Goal: Transaction & Acquisition: Obtain resource

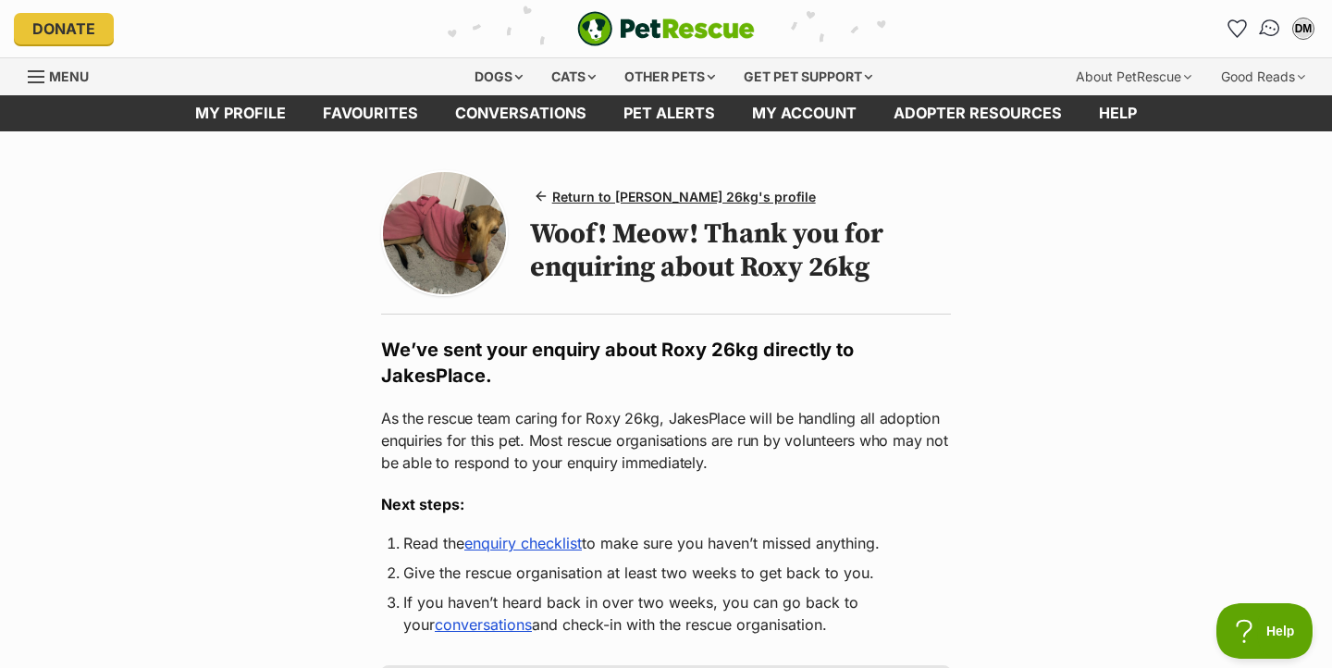
click at [1266, 36] on img "Conversations" at bounding box center [1270, 29] width 25 height 24
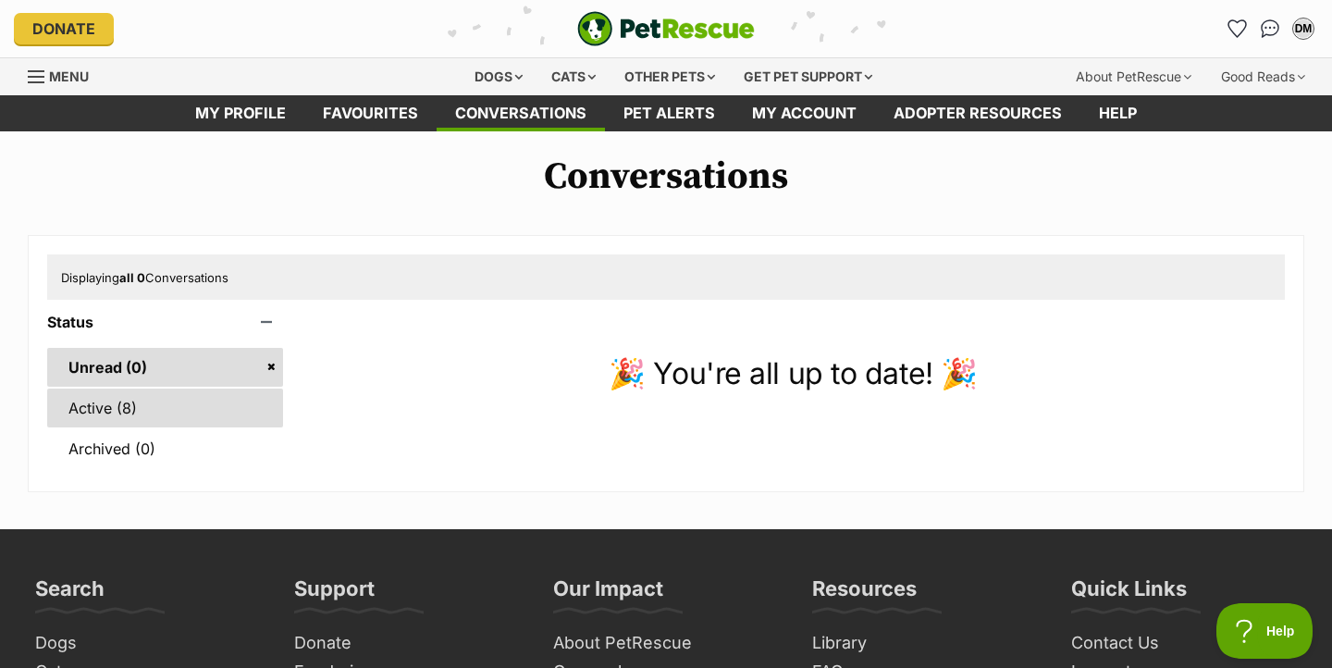
click at [94, 406] on link "Active (8)" at bounding box center [165, 407] width 236 height 39
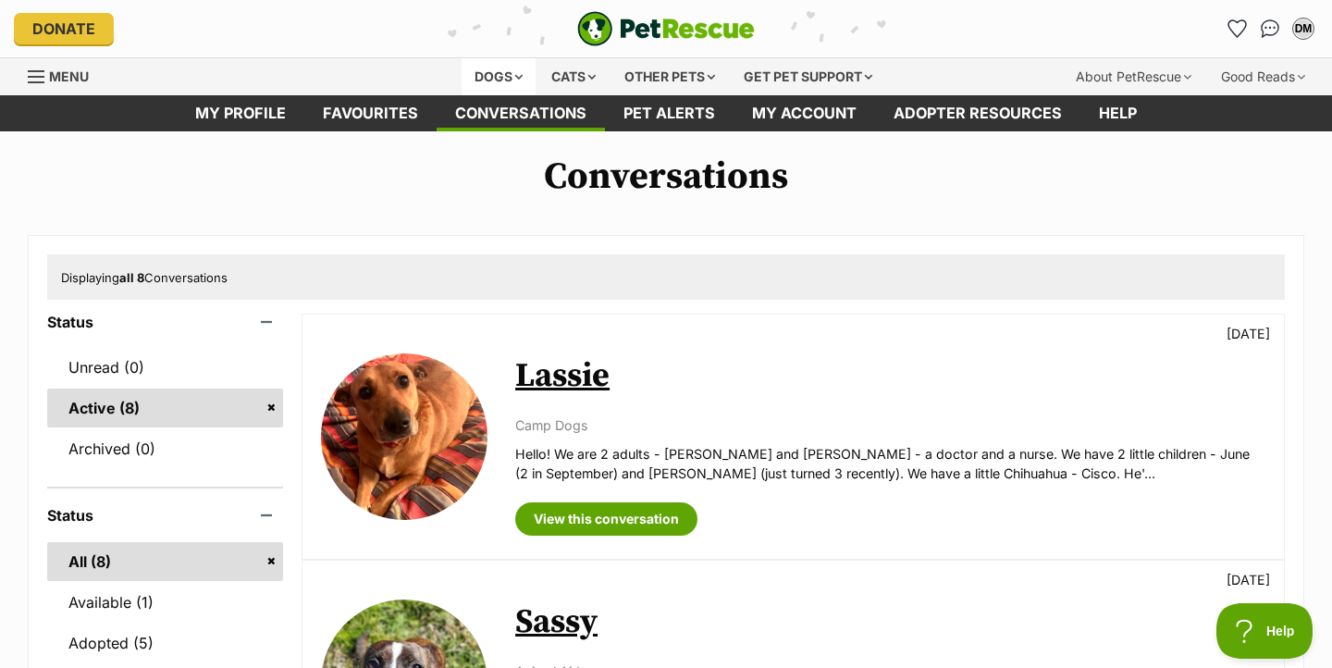
click at [491, 72] on div "Dogs" at bounding box center [498, 76] width 74 height 37
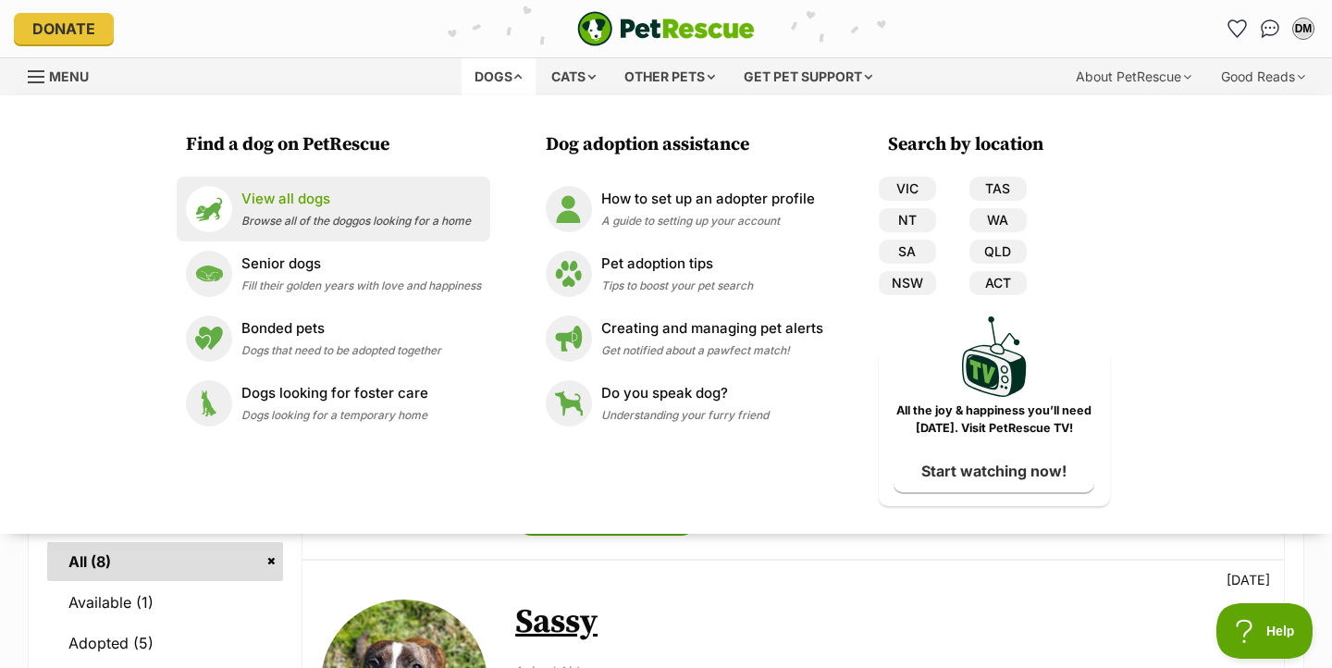
click at [295, 201] on p "View all dogs" at bounding box center [355, 199] width 229 height 21
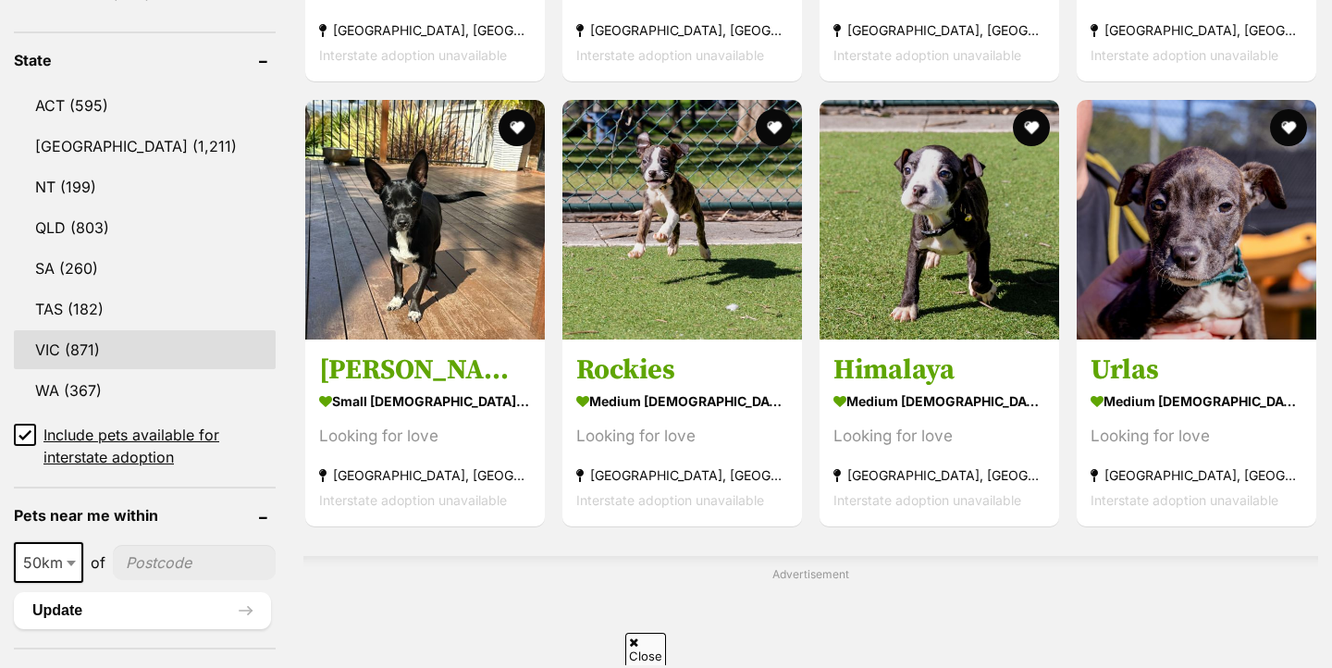
click at [70, 356] on link "VIC (871)" at bounding box center [145, 349] width 262 height 39
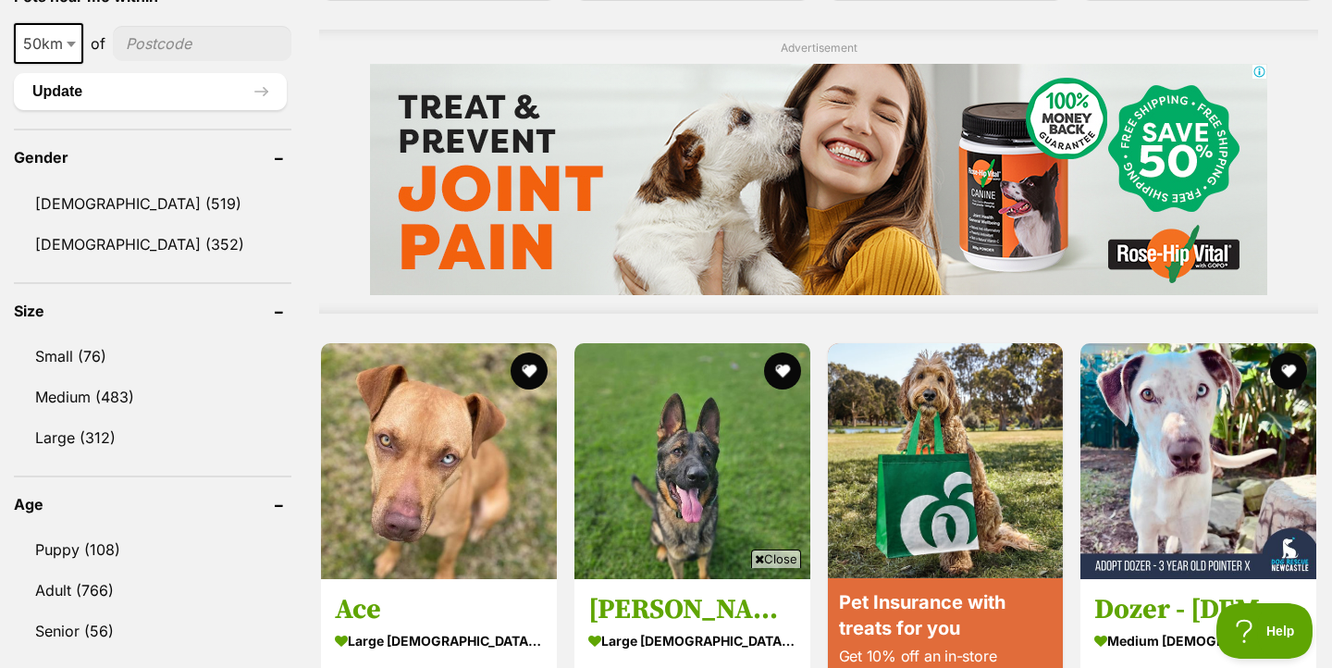
scroll to position [1199, 0]
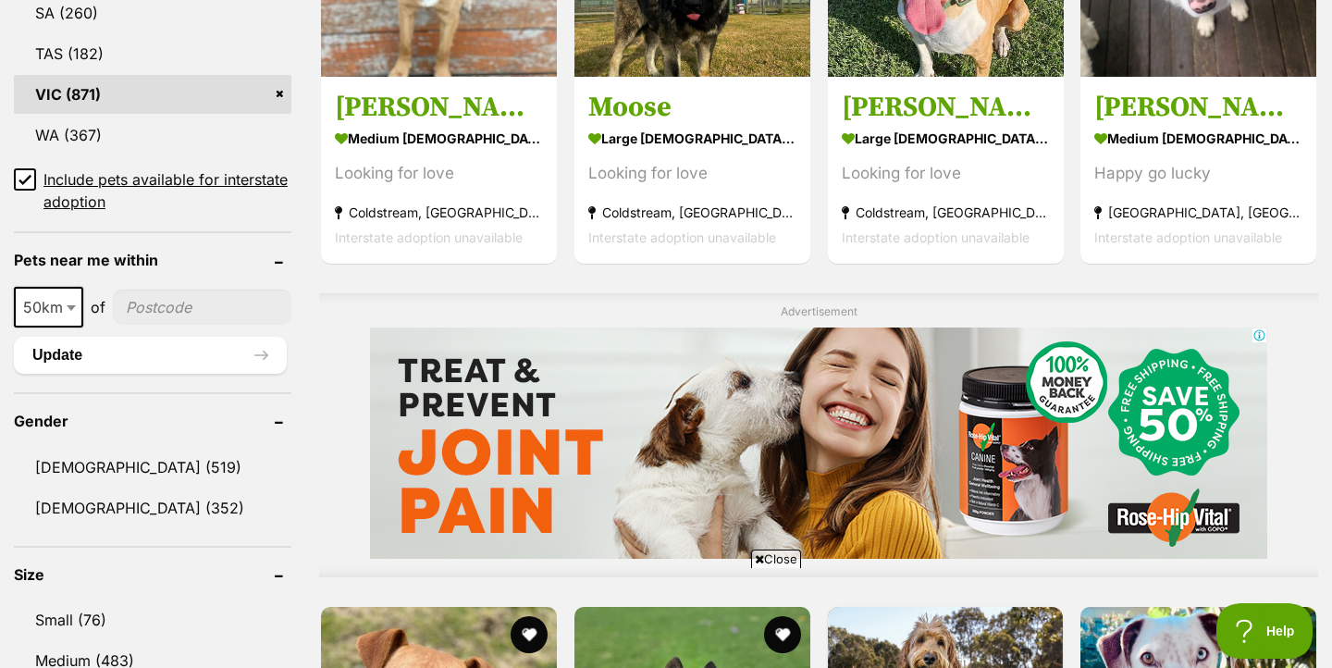
click at [23, 183] on icon at bounding box center [24, 180] width 11 height 8
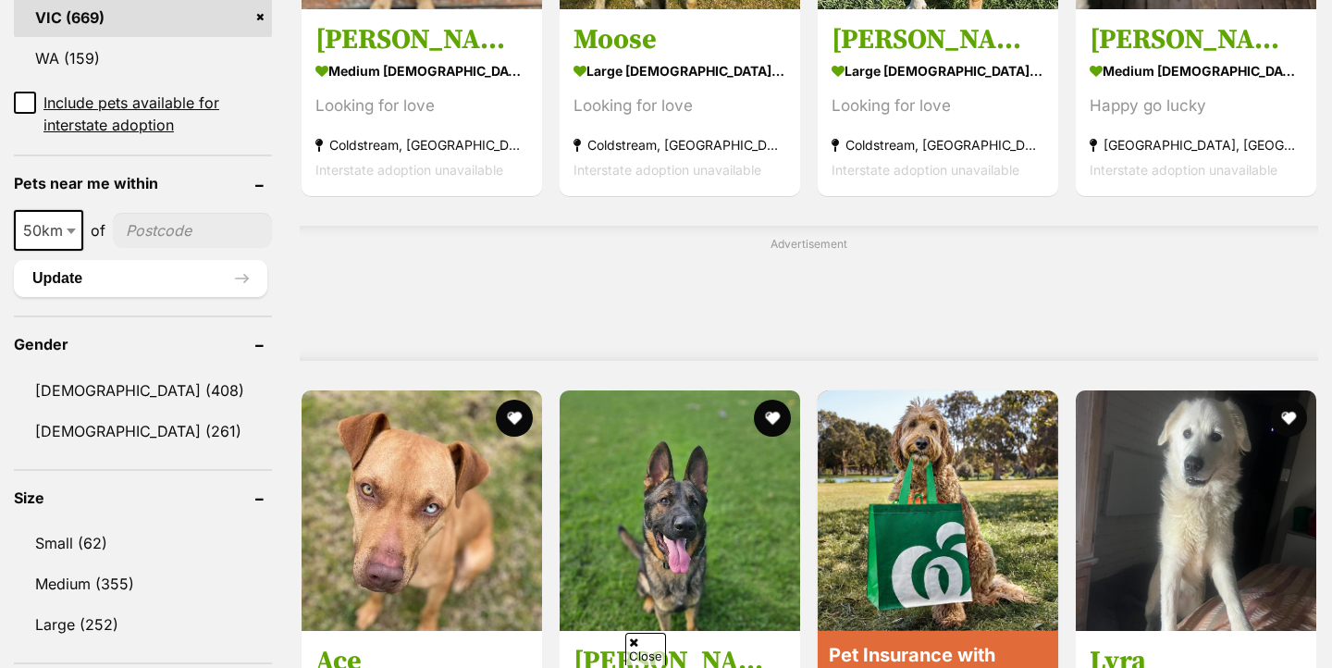
scroll to position [1319, 0]
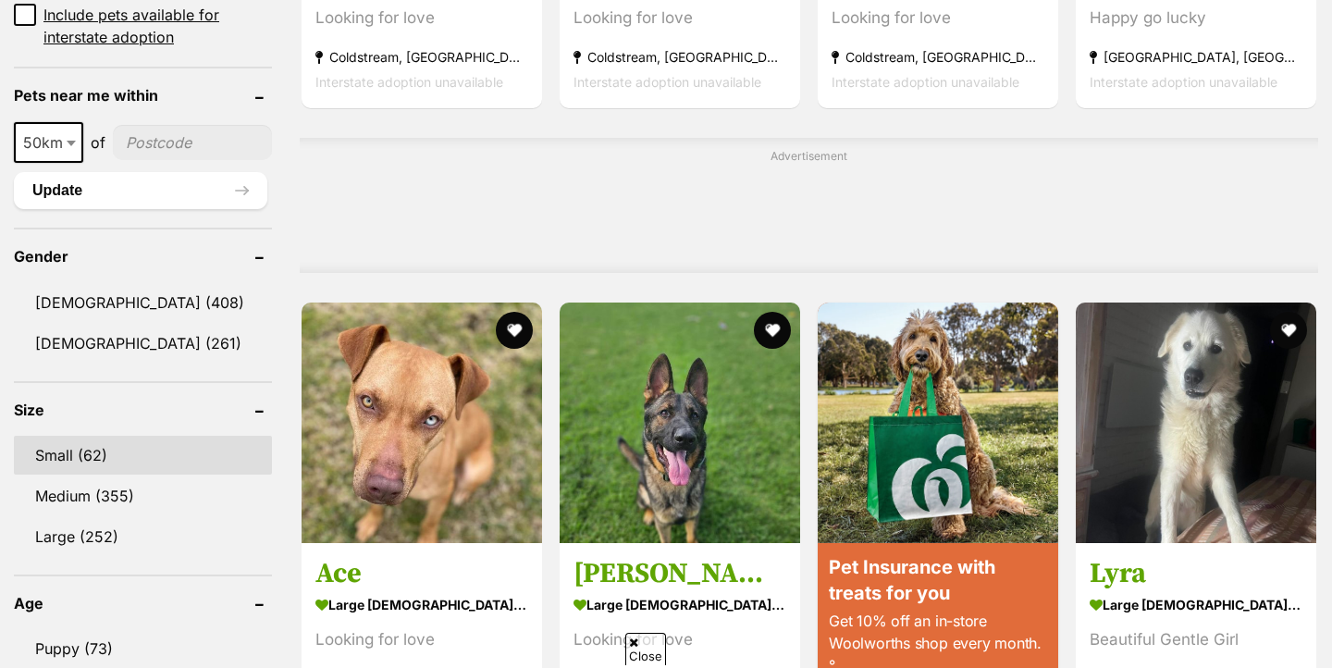
click at [98, 453] on link "Small (62)" at bounding box center [143, 455] width 258 height 39
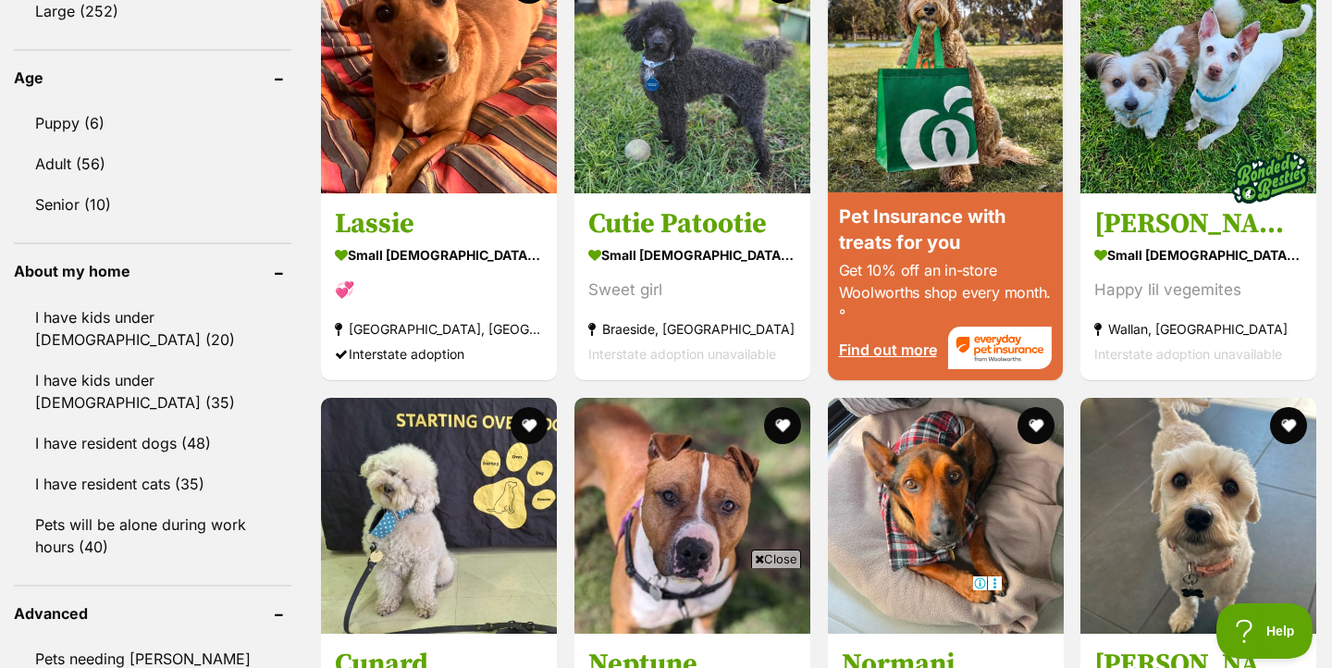
scroll to position [1926, 0]
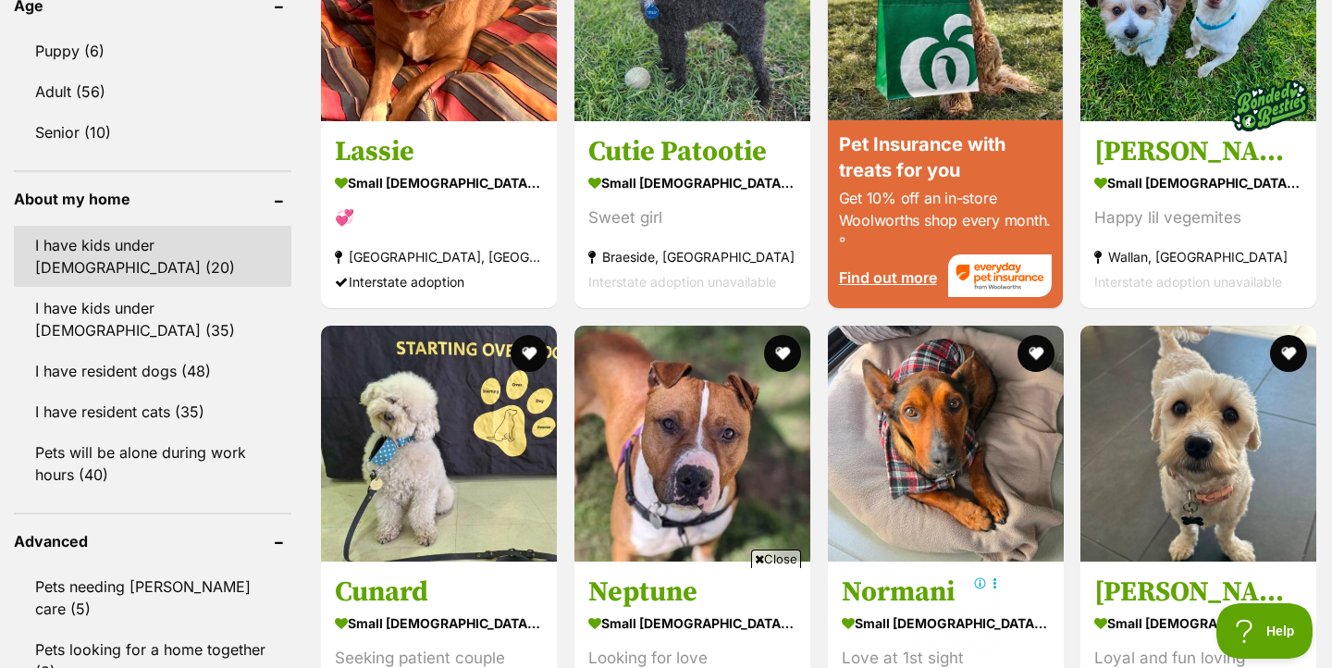
click at [207, 241] on link "I have kids under [DEMOGRAPHIC_DATA] (20)" at bounding box center [152, 256] width 277 height 61
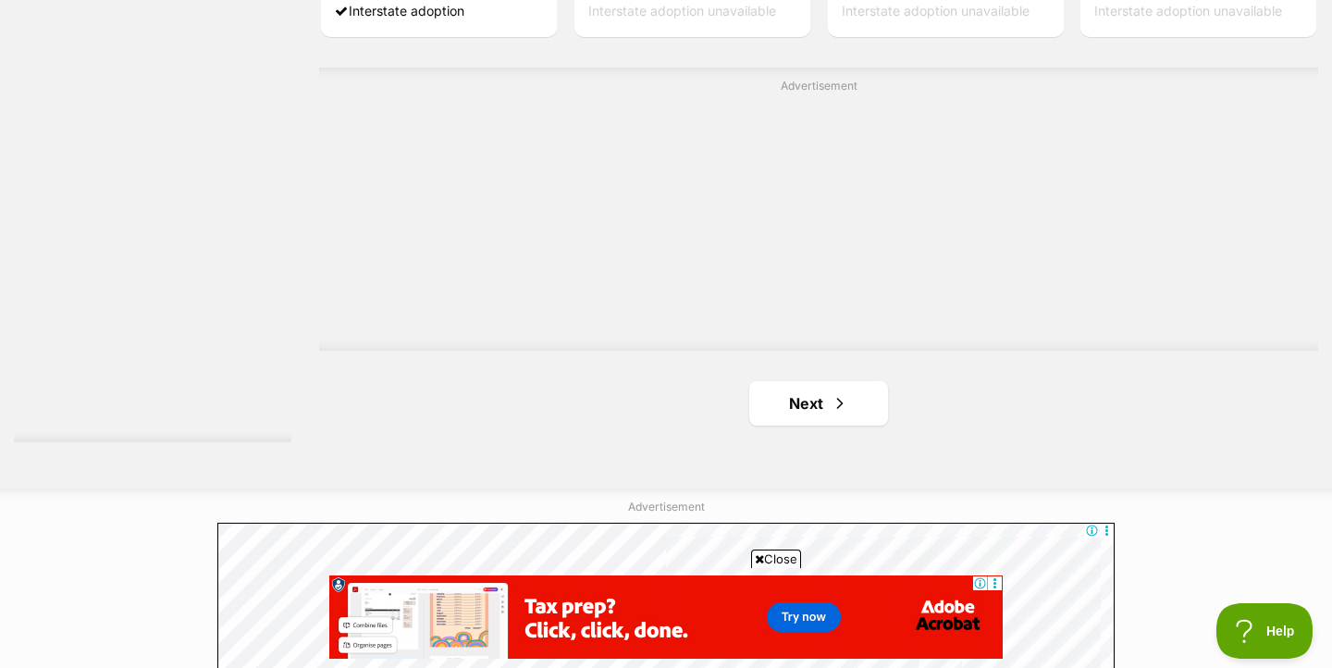
scroll to position [3286, 0]
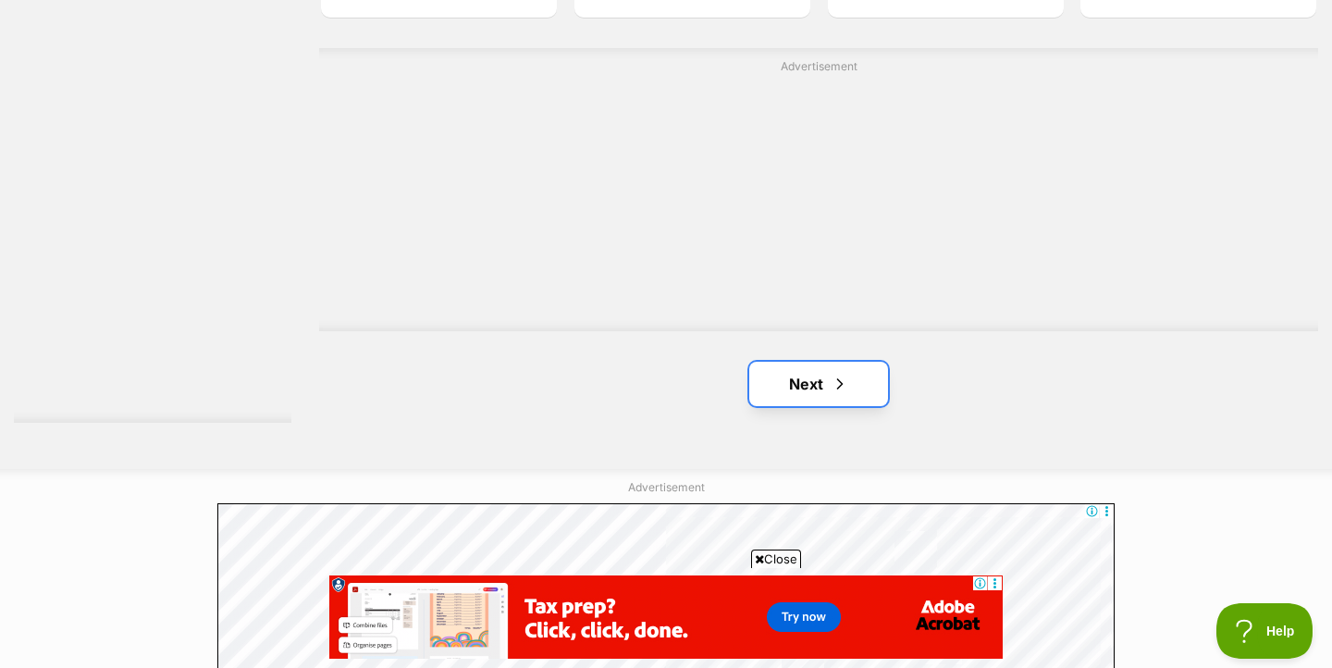
click at [838, 404] on link "Next" at bounding box center [818, 384] width 139 height 44
